Goal: Navigation & Orientation: Find specific page/section

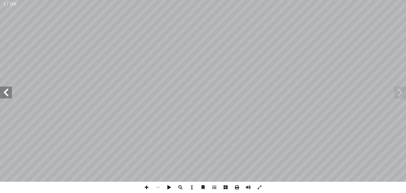
click at [6, 94] on span at bounding box center [6, 93] width 12 height 12
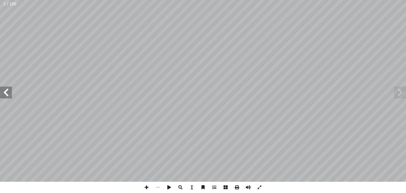
click at [6, 94] on span at bounding box center [6, 93] width 12 height 12
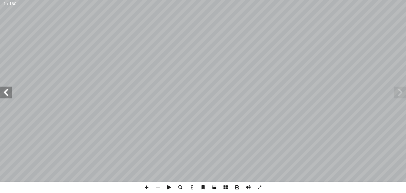
click at [6, 94] on span at bounding box center [6, 93] width 12 height 12
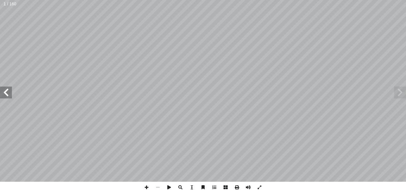
click at [6, 94] on span at bounding box center [6, 93] width 12 height 12
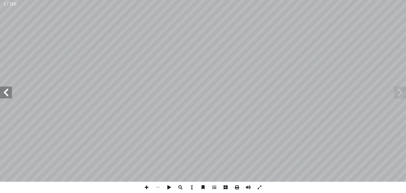
click at [6, 94] on span at bounding box center [6, 93] width 12 height 12
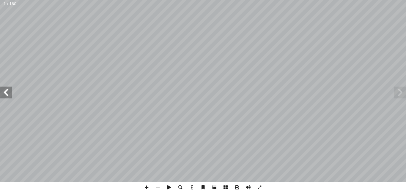
click at [6, 94] on span at bounding box center [6, 93] width 12 height 12
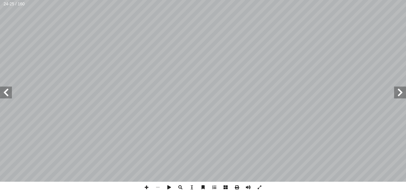
click at [6, 94] on span at bounding box center [6, 93] width 12 height 12
click at [401, 91] on span at bounding box center [400, 93] width 12 height 12
click at [400, 92] on span at bounding box center [400, 93] width 12 height 12
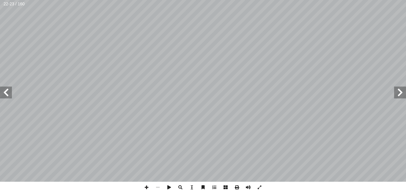
click at [400, 92] on span at bounding box center [400, 93] width 12 height 12
click at [7, 94] on span at bounding box center [6, 93] width 12 height 12
click at [399, 89] on span at bounding box center [400, 93] width 12 height 12
